Goal: Navigation & Orientation: Find specific page/section

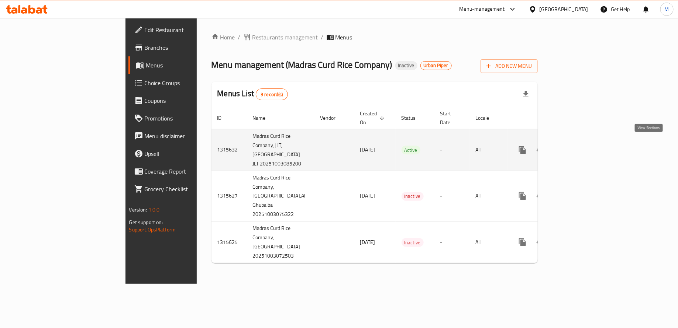
click at [580, 146] on icon "enhanced table" at bounding box center [575, 150] width 9 height 9
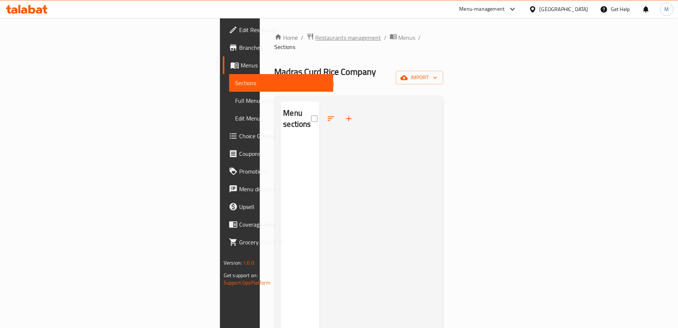
click at [315, 38] on span "Restaurants management" at bounding box center [348, 37] width 66 height 9
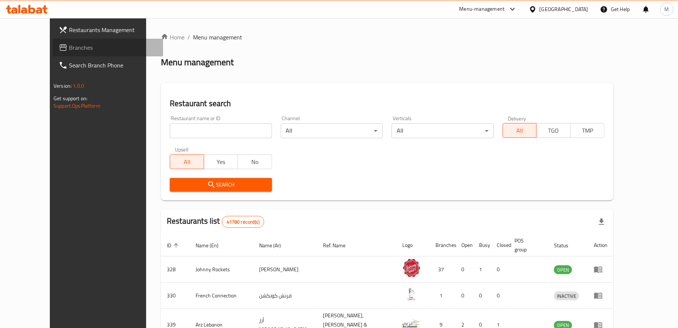
click at [76, 52] on span "Branches" at bounding box center [113, 47] width 88 height 9
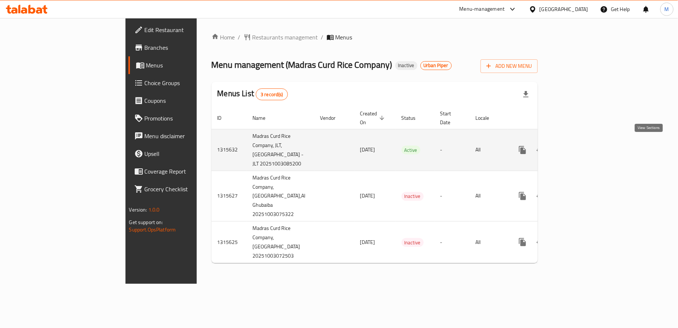
click at [584, 149] on link "enhanced table" at bounding box center [576, 150] width 18 height 18
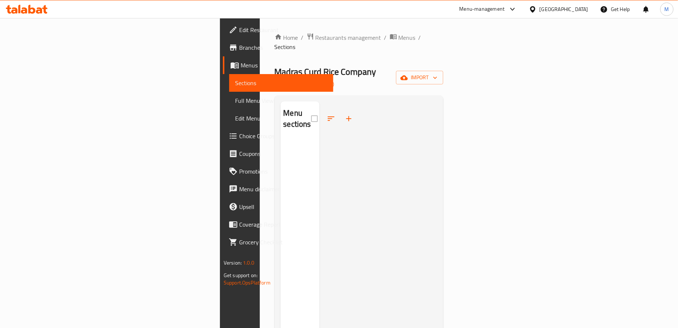
click at [384, 167] on div at bounding box center [378, 265] width 118 height 328
click at [401, 20] on div "Home / Restaurants management / Menus / Sections Madras Curd Rice Company Inact…" at bounding box center [359, 234] width 198 height 432
click at [383, 10] on div "Menu-management United Arab Emirates Get Help M" at bounding box center [339, 9] width 678 height 18
click at [388, 18] on div "Home / Restaurants management / Menus / Sections Madras Curd Rice Company Inact…" at bounding box center [359, 234] width 198 height 432
